Goal: Task Accomplishment & Management: Use online tool/utility

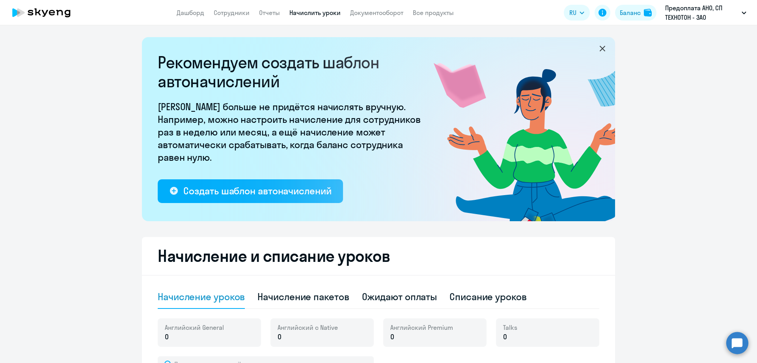
select select "10"
click at [303, 10] on link "Начислить уроки" at bounding box center [315, 13] width 51 height 8
click at [312, 10] on link "Начислить уроки" at bounding box center [315, 13] width 51 height 8
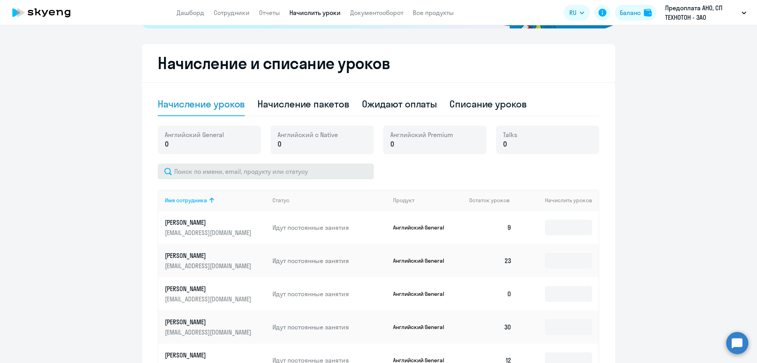
scroll to position [197, 0]
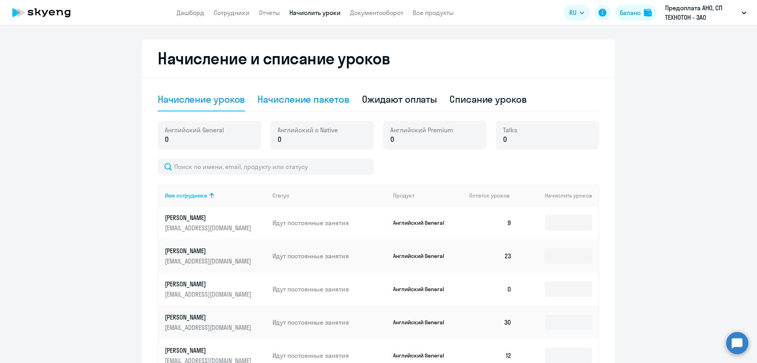
click at [306, 99] on div "Начисление пакетов" at bounding box center [304, 99] width 92 height 13
select select "10"
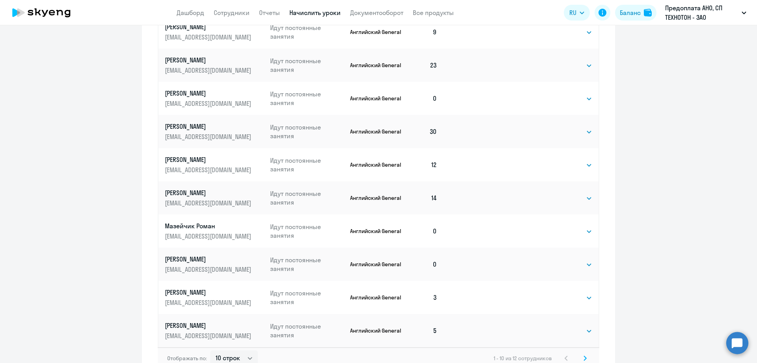
scroll to position [434, 0]
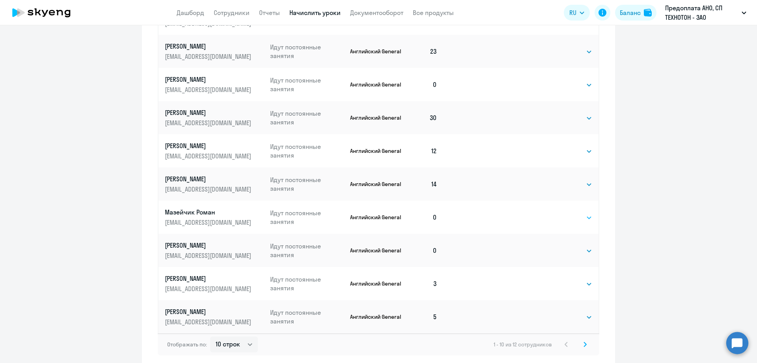
click at [580, 217] on select "Выбрать 4 8 16 32 64 96 128" at bounding box center [576, 217] width 32 height 9
select select "32"
click at [560, 213] on select "Выбрать 4 8 16 32 64 96 128" at bounding box center [576, 217] width 32 height 9
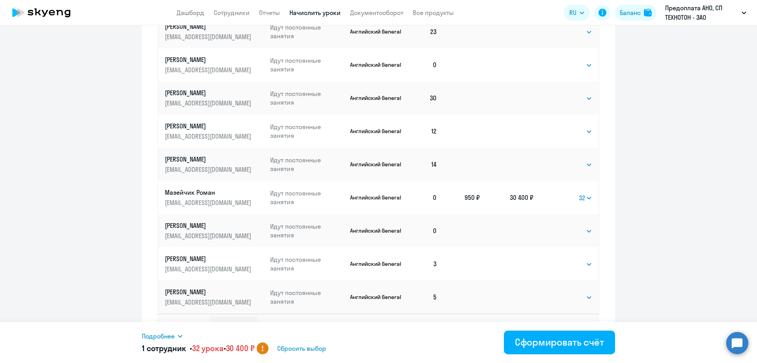
scroll to position [471, 0]
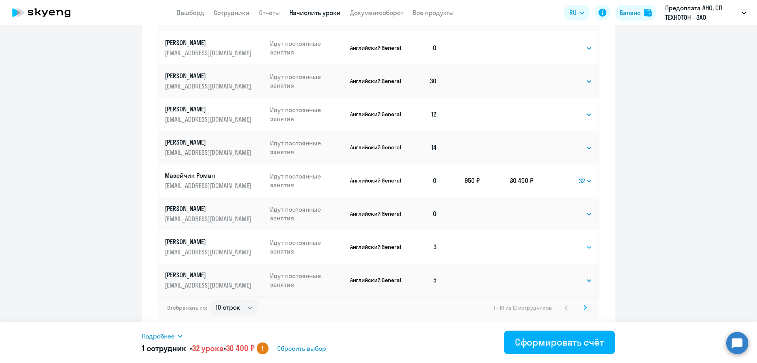
click at [581, 246] on select "Выбрать 4 8 16 32 64 96 128" at bounding box center [576, 246] width 32 height 9
select select "32"
click at [560, 242] on select "Выбрать 4 8 16 32 64 96 128" at bounding box center [576, 246] width 32 height 9
click at [581, 276] on select "Выбрать 4 8 16 32 64 96 128" at bounding box center [576, 279] width 32 height 9
select select "32"
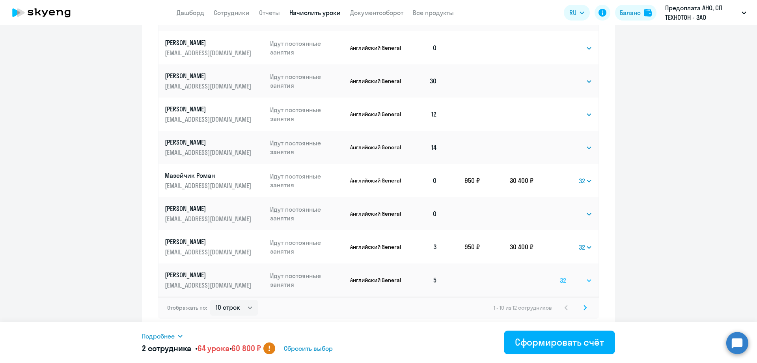
click at [560, 275] on select "Выбрать 4 8 16 32 64 96 128" at bounding box center [576, 279] width 32 height 9
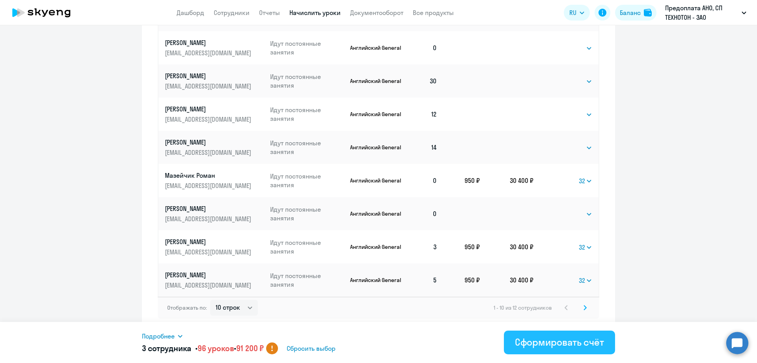
click at [572, 340] on div "Сформировать счёт" at bounding box center [559, 341] width 89 height 13
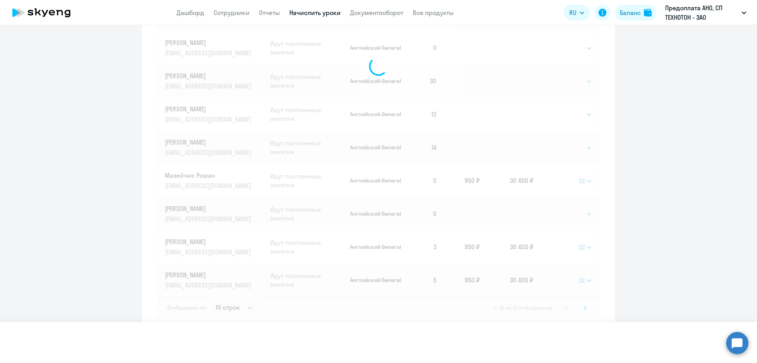
select select
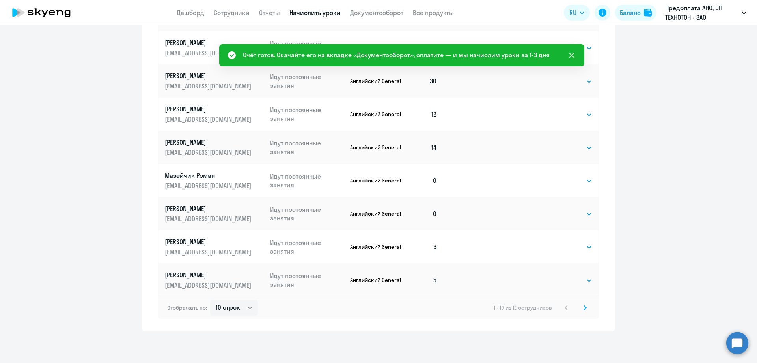
click at [570, 54] on icon at bounding box center [571, 54] width 9 height 9
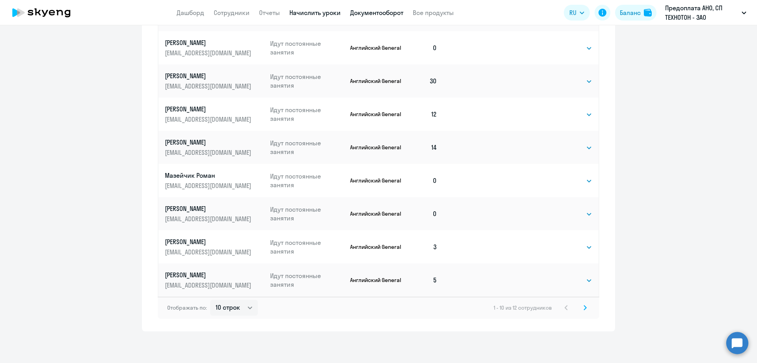
click at [392, 11] on link "Документооборот" at bounding box center [376, 13] width 53 height 8
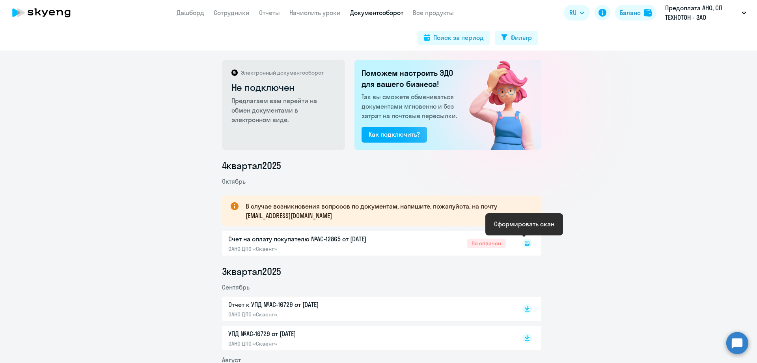
click at [525, 241] on icon at bounding box center [527, 243] width 5 height 5
click at [527, 242] on rect at bounding box center [527, 242] width 9 height 9
